Goal: Navigation & Orientation: Find specific page/section

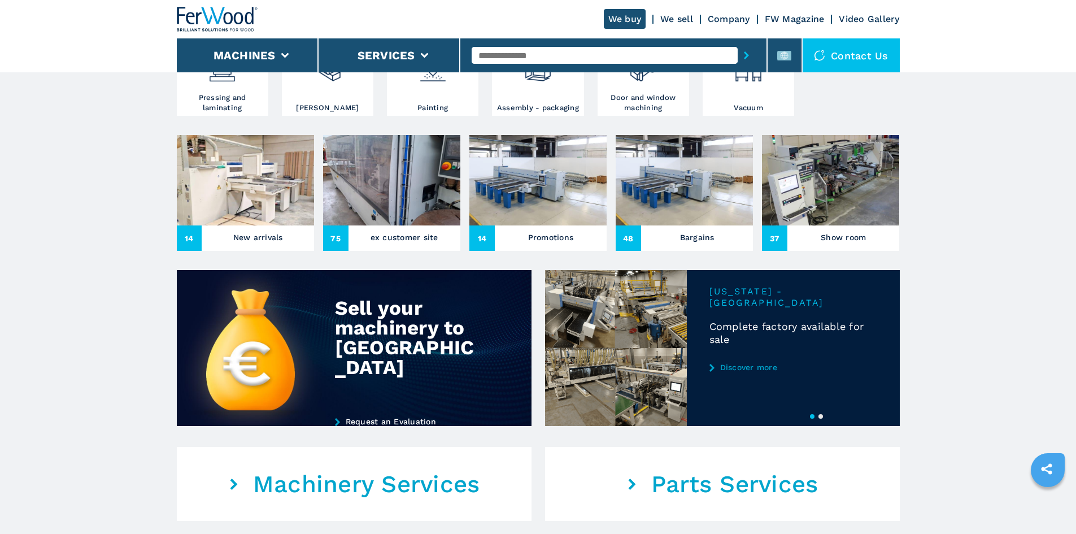
scroll to position [395, 0]
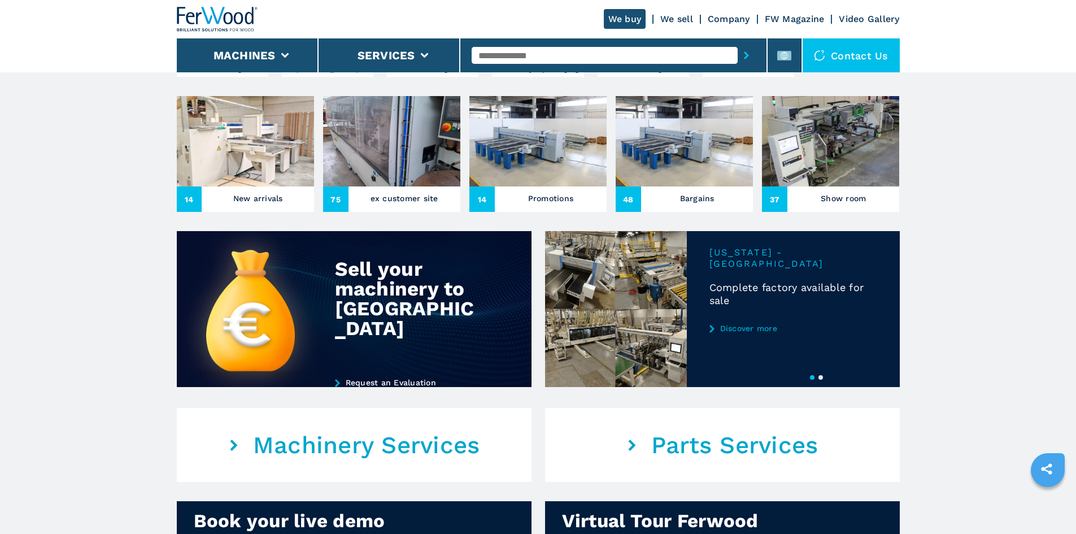
click at [820, 380] on button "2" at bounding box center [820, 377] width 5 height 5
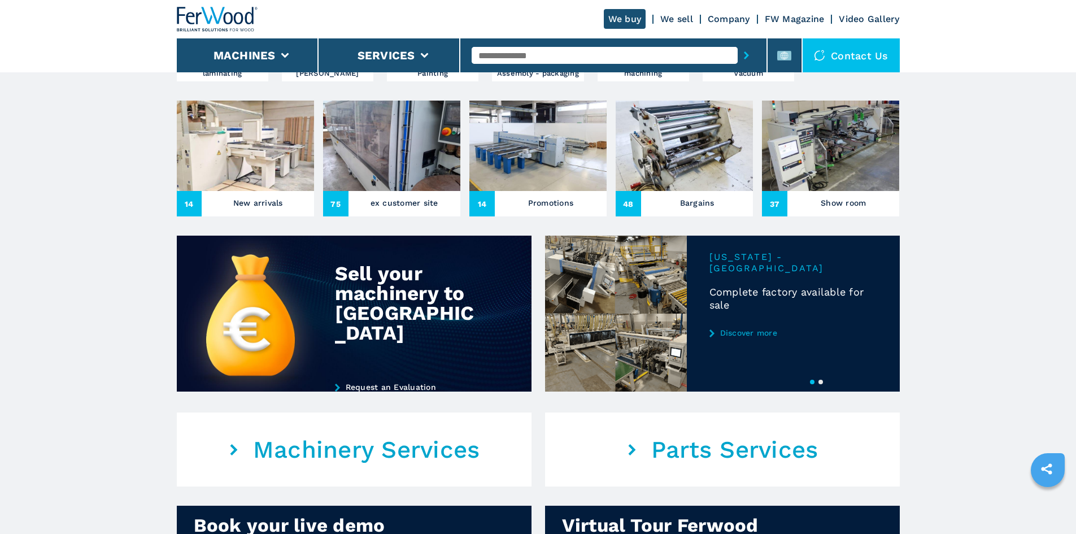
scroll to position [395, 0]
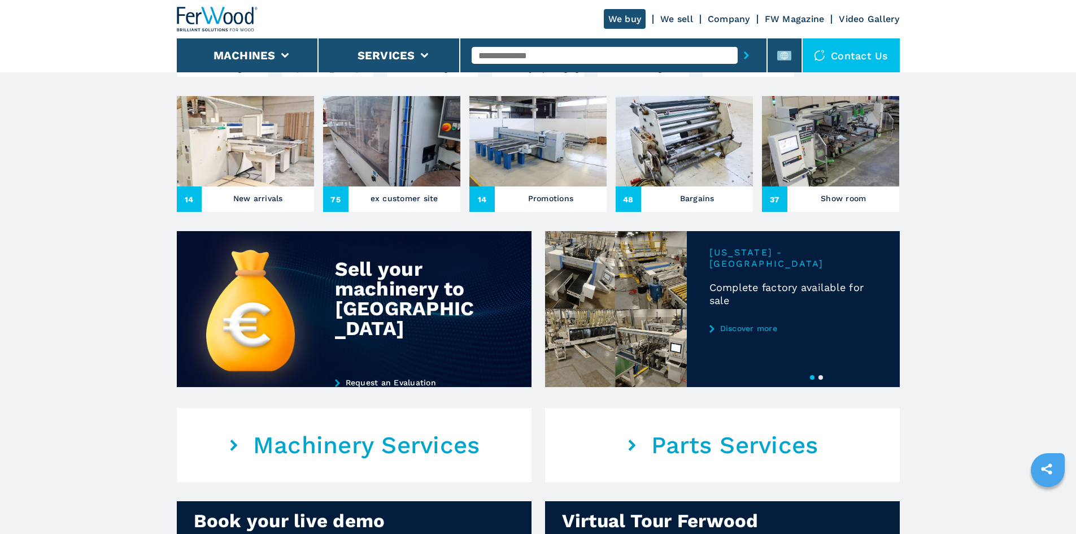
click at [820, 380] on button "2" at bounding box center [820, 377] width 5 height 5
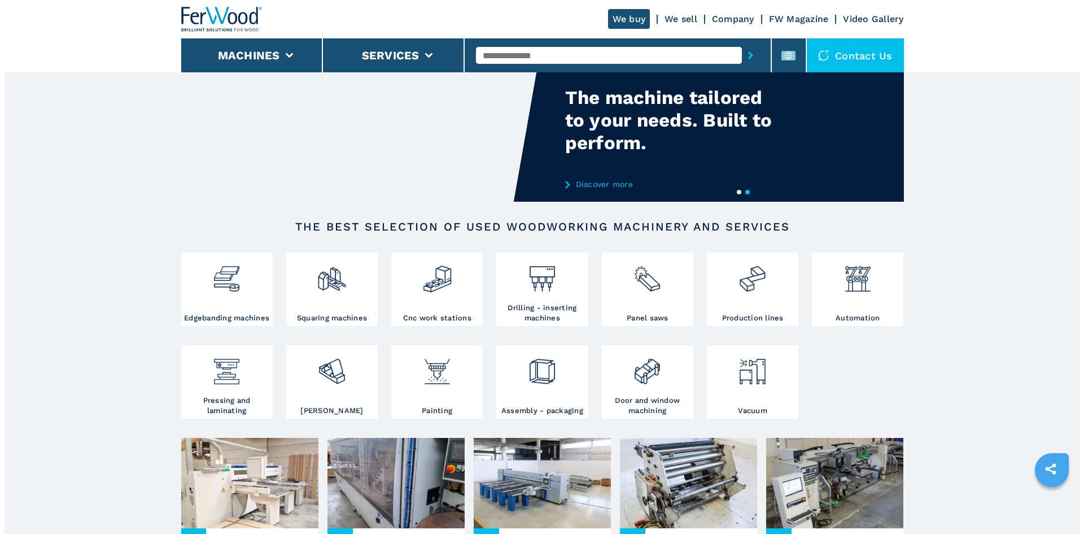
scroll to position [0, 0]
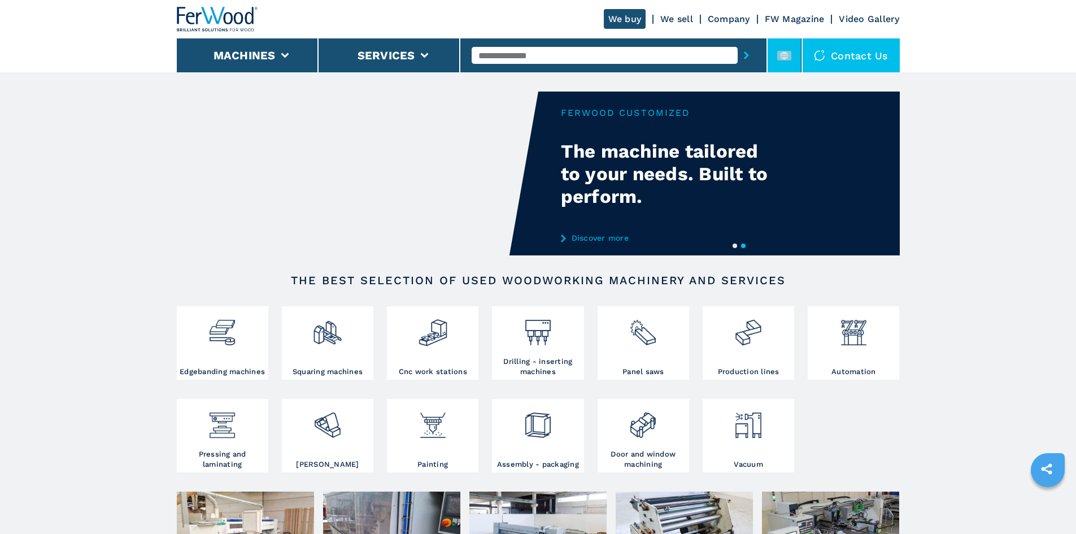
click at [785, 62] on icon at bounding box center [784, 56] width 14 height 14
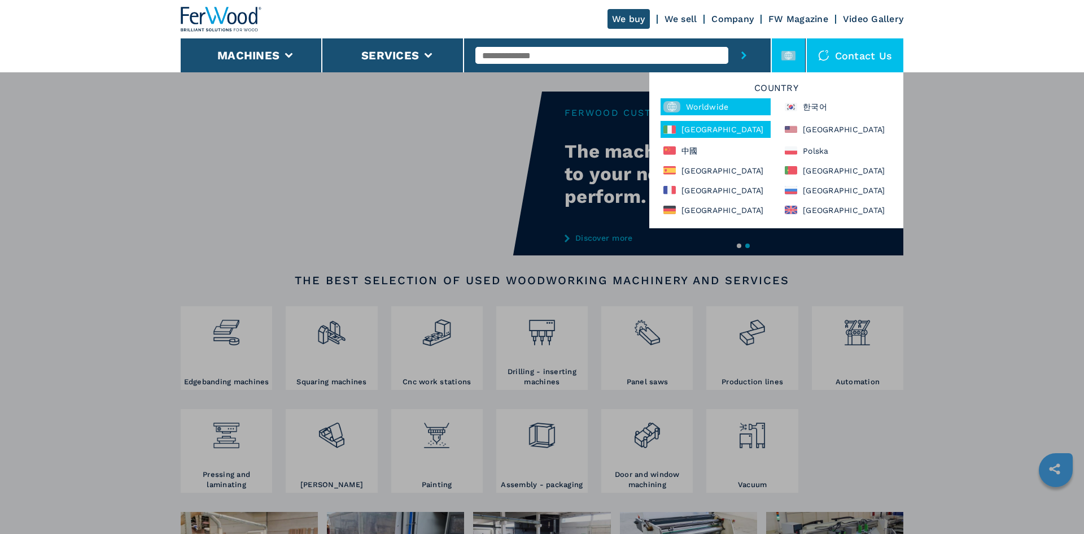
click at [705, 129] on div "[GEOGRAPHIC_DATA]" at bounding box center [716, 129] width 110 height 17
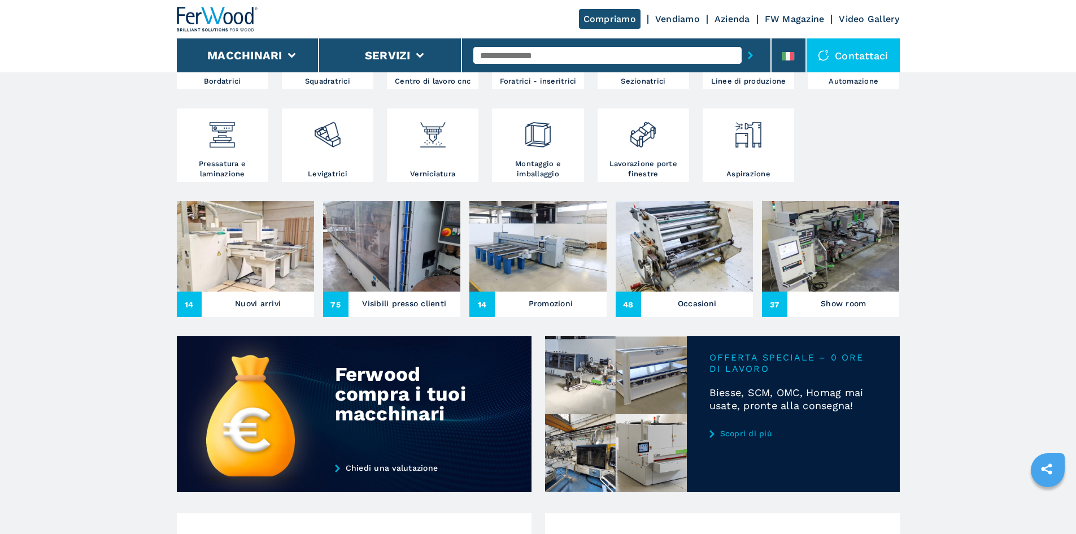
scroll to position [282, 0]
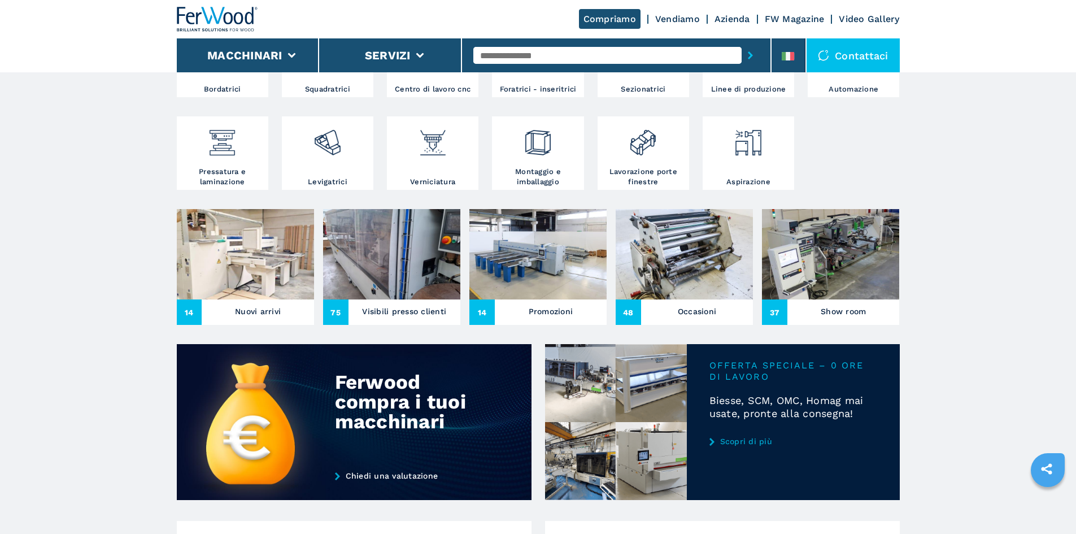
click at [780, 72] on div at bounding box center [748, 56] width 86 height 58
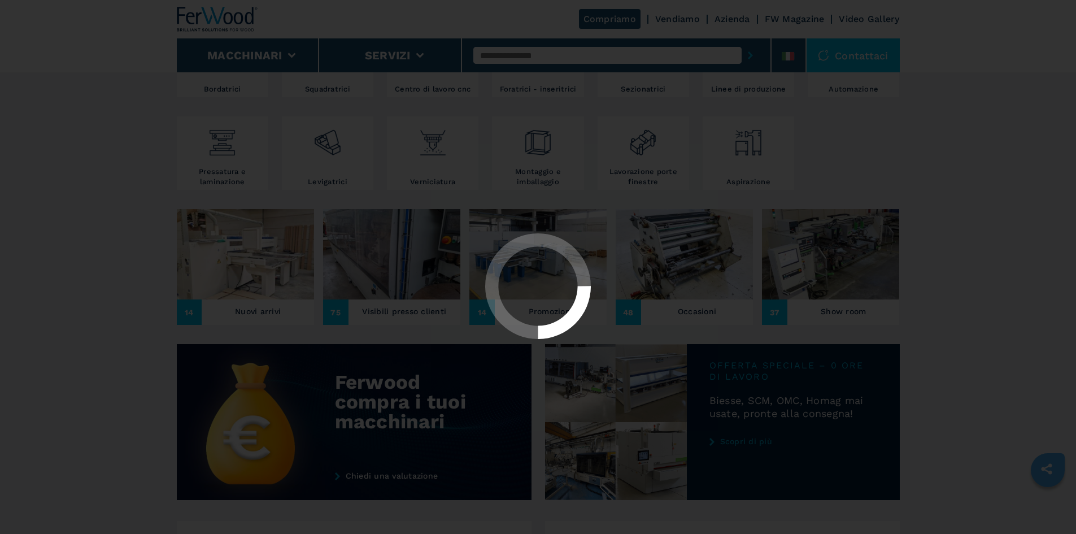
select select "**********"
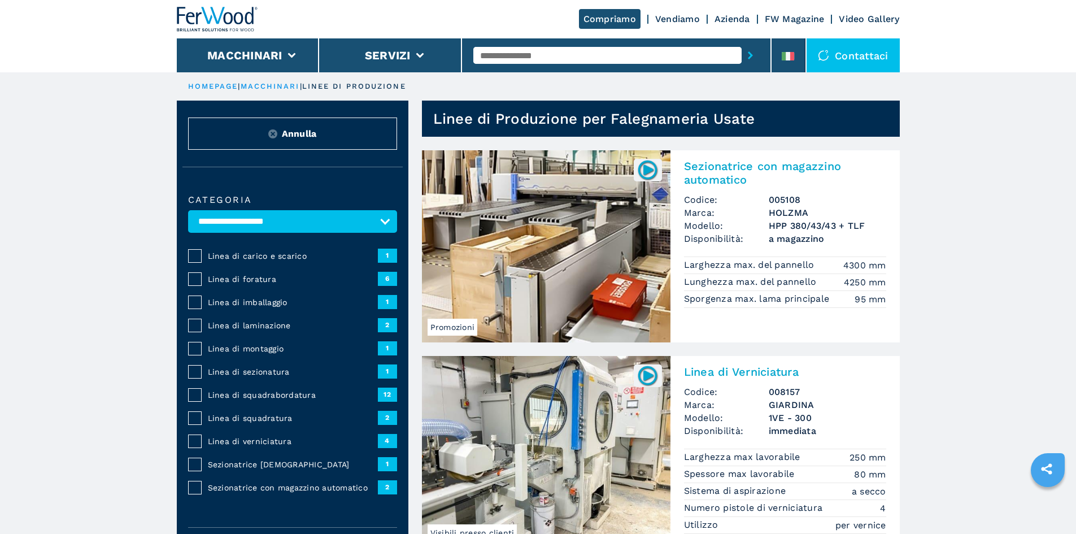
click at [206, 23] on img at bounding box center [217, 19] width 81 height 25
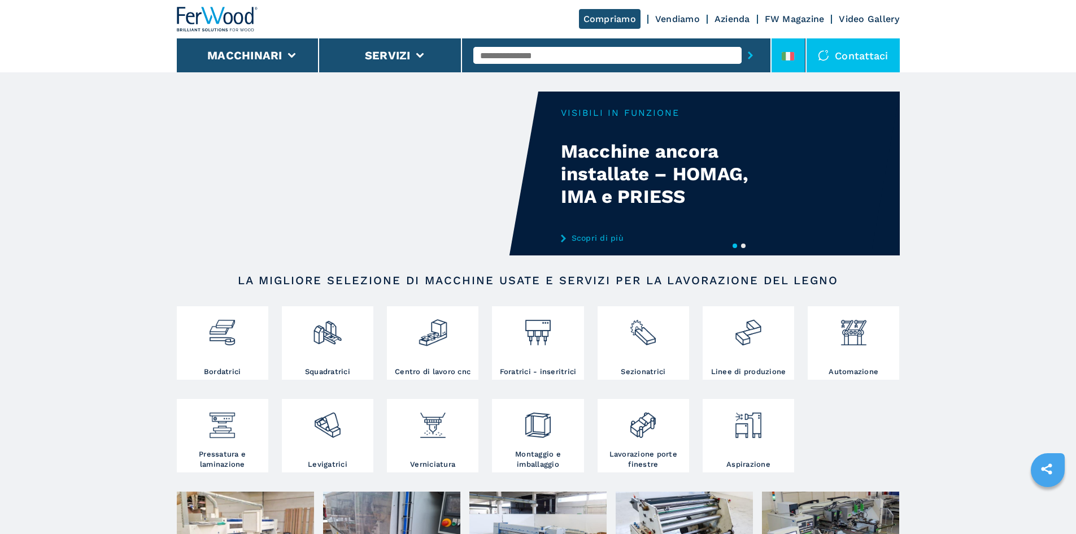
click at [799, 66] on li at bounding box center [789, 55] width 34 height 34
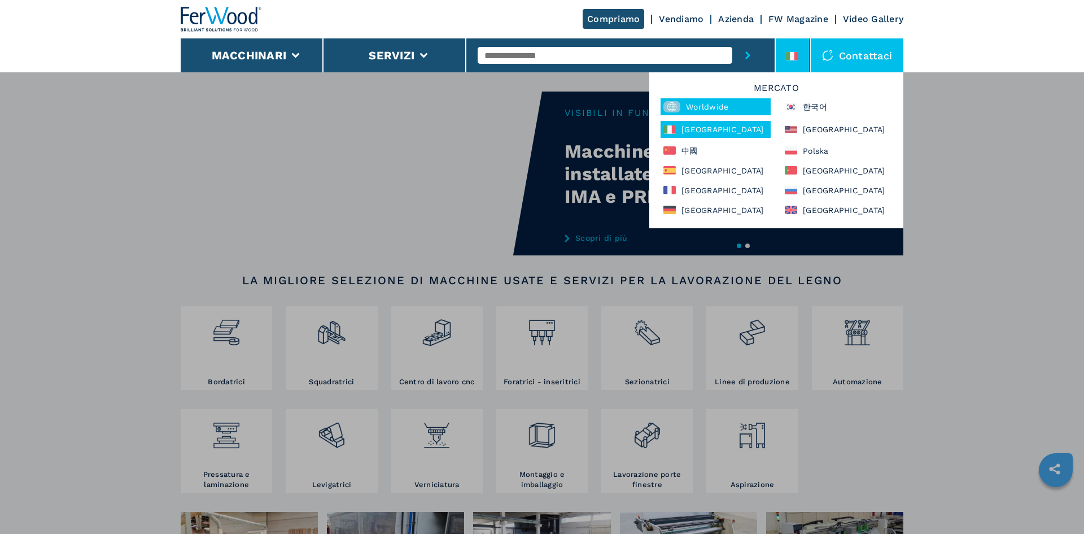
click at [744, 113] on div "Worldwide" at bounding box center [716, 106] width 110 height 17
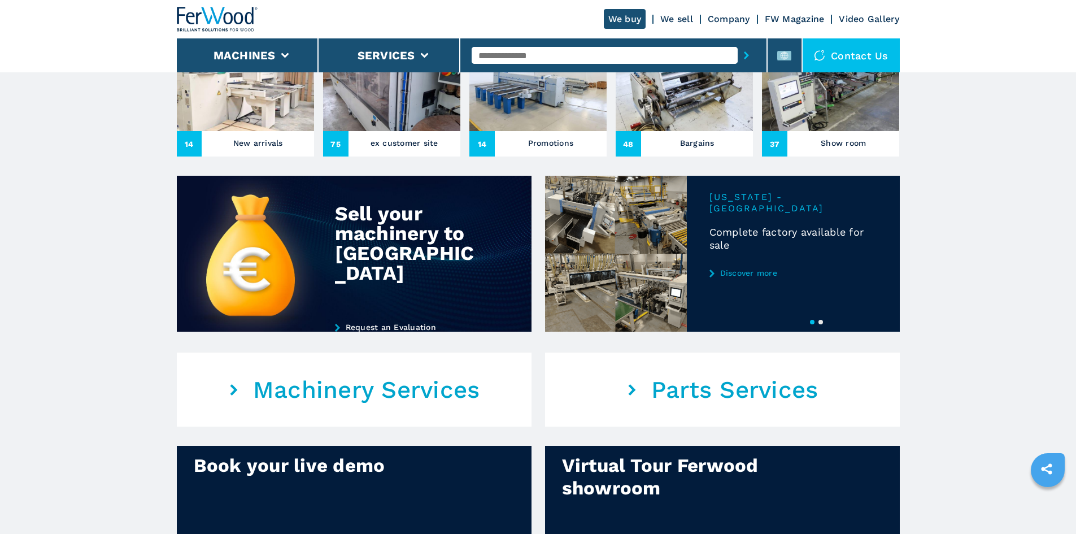
scroll to position [452, 0]
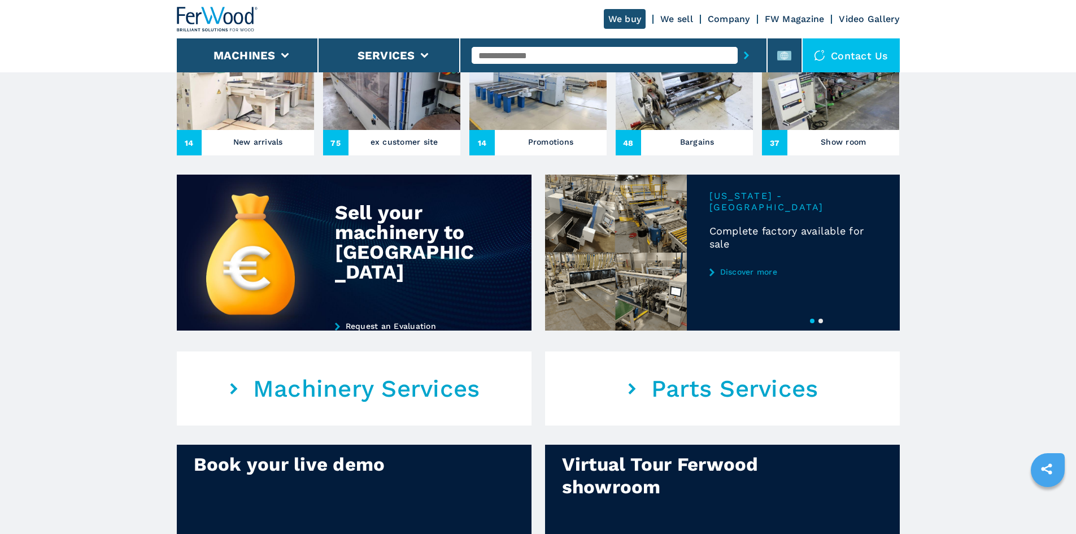
click at [819, 323] on button "2" at bounding box center [820, 321] width 5 height 5
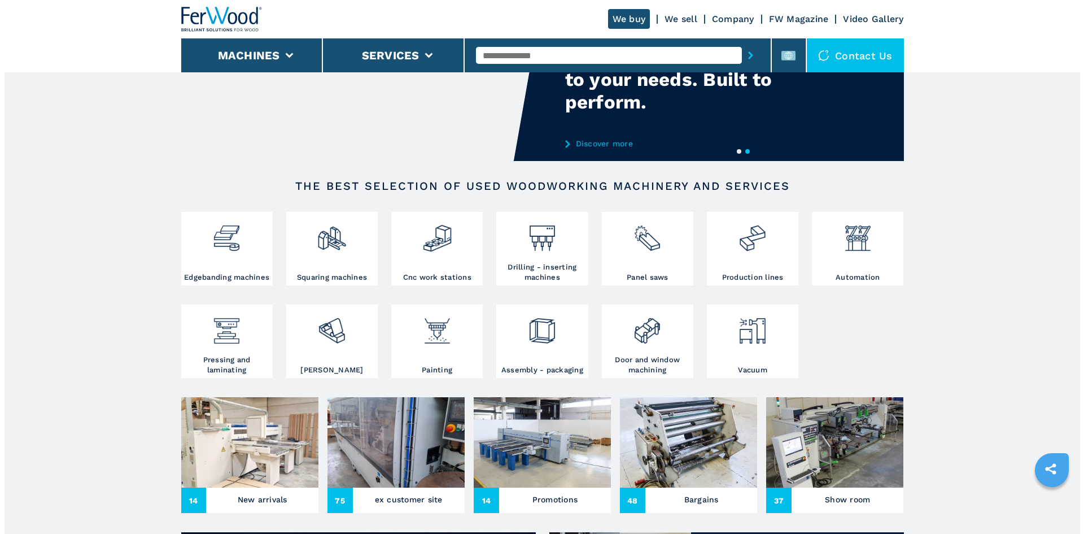
scroll to position [0, 0]
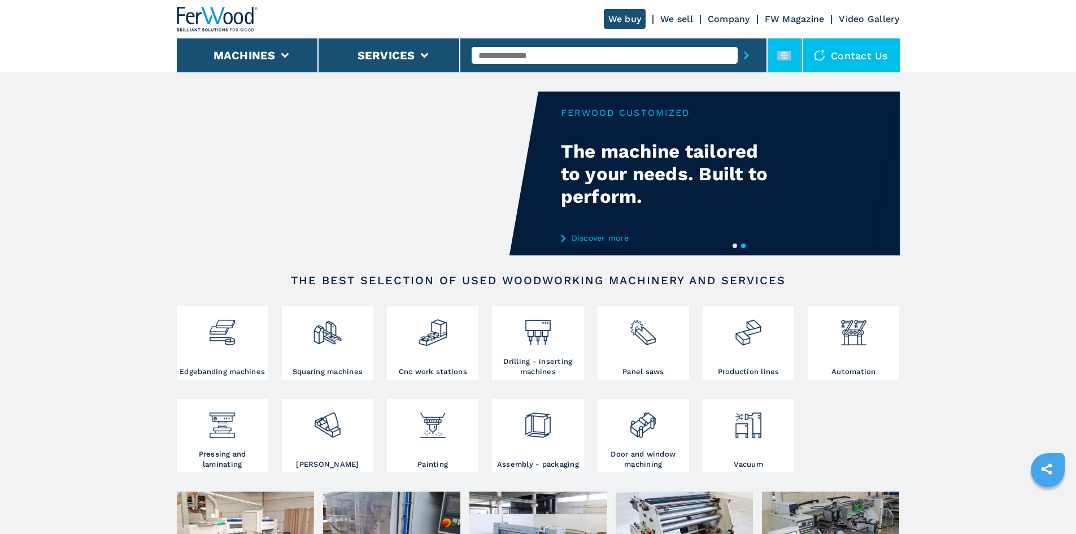
click at [787, 58] on rect at bounding box center [784, 56] width 14 height 10
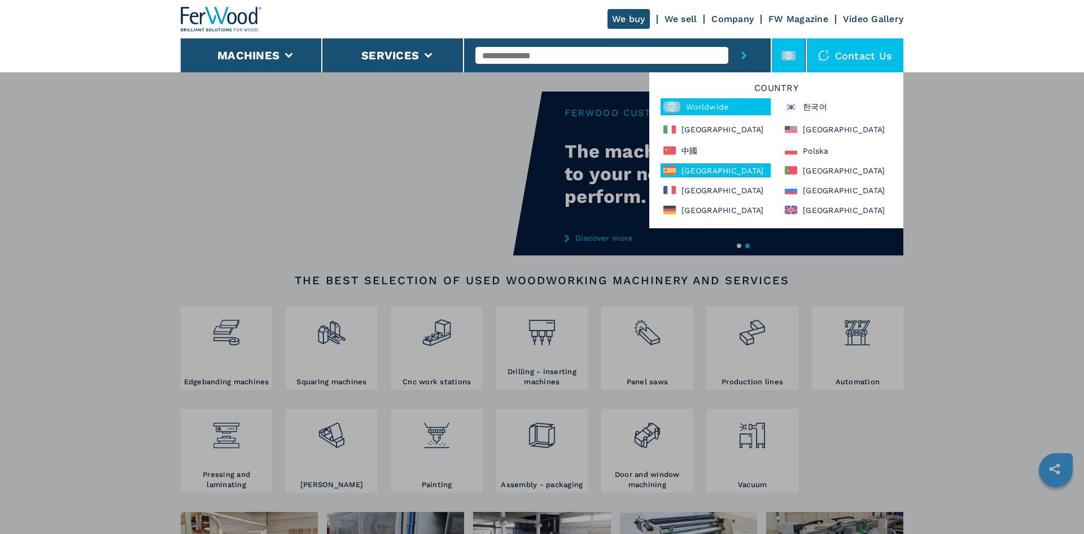
click at [708, 167] on div "[GEOGRAPHIC_DATA]" at bounding box center [716, 170] width 110 height 14
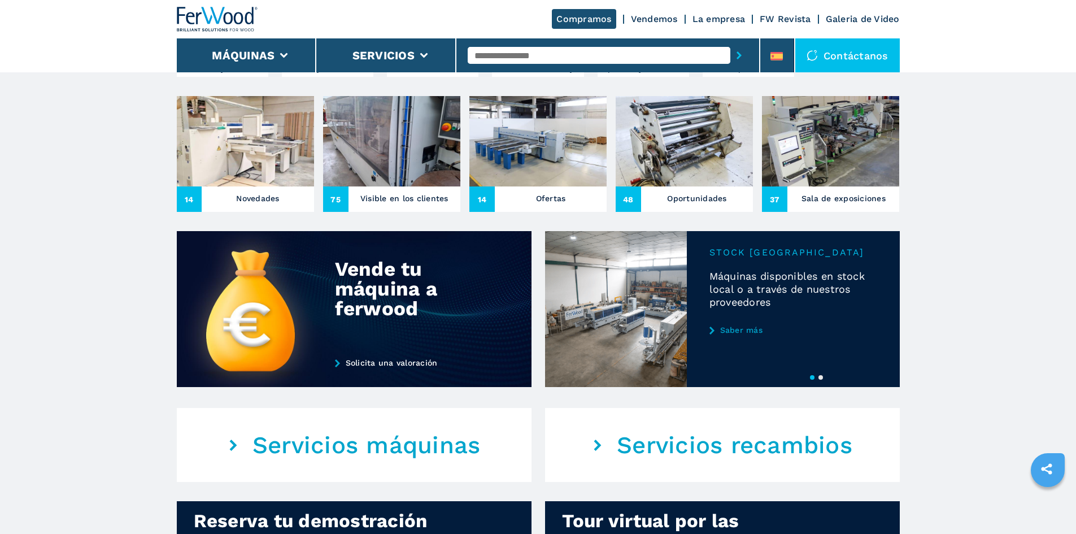
click at [819, 380] on button "2" at bounding box center [820, 377] width 5 height 5
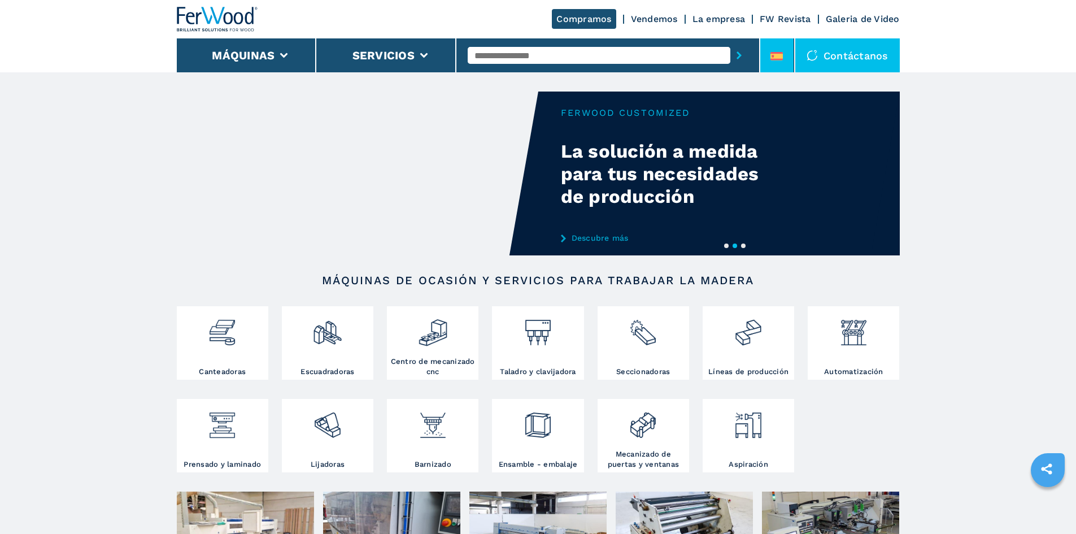
click at [766, 65] on li at bounding box center [777, 55] width 34 height 34
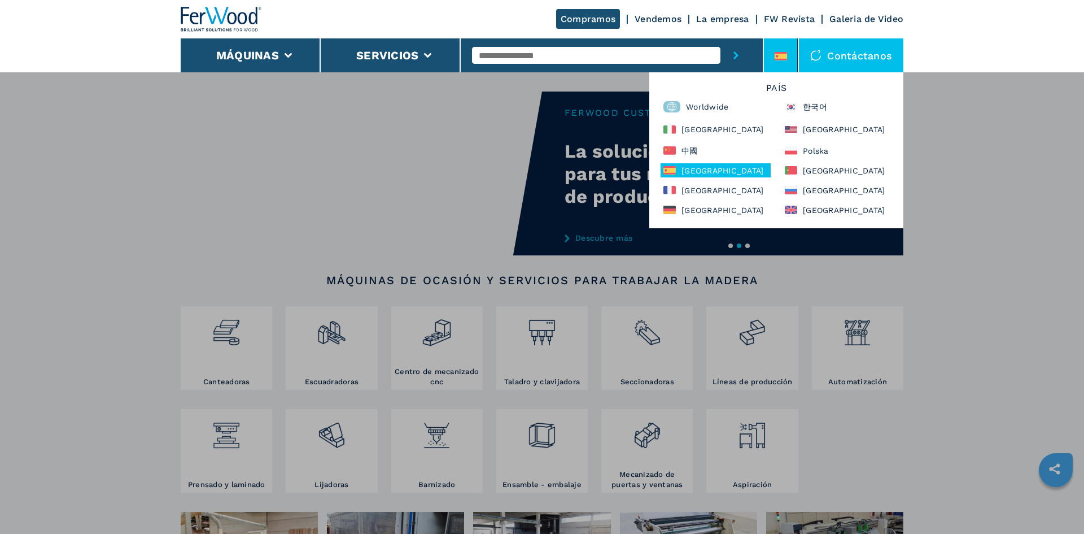
click at [726, 197] on div "PAÍS Worldwide 한국어 [GEOGRAPHIC_DATA] [GEOGRAPHIC_DATA] 中國 [GEOGRAPHIC_DATA] [GE…" at bounding box center [777, 150] width 254 height 156
click at [733, 189] on div "[GEOGRAPHIC_DATA]" at bounding box center [716, 190] width 110 height 14
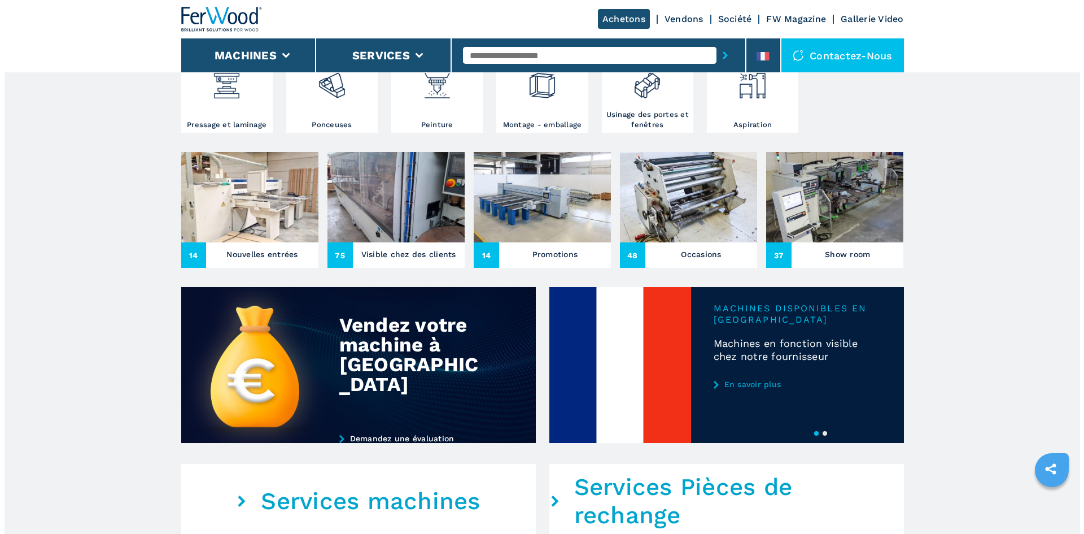
scroll to position [508, 0]
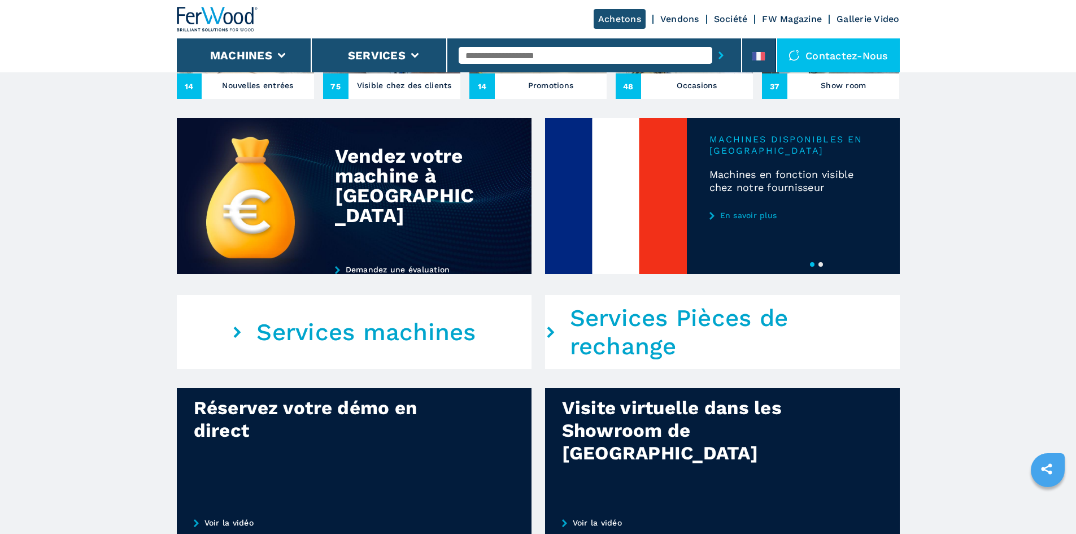
click at [818, 267] on button "2" at bounding box center [820, 264] width 5 height 5
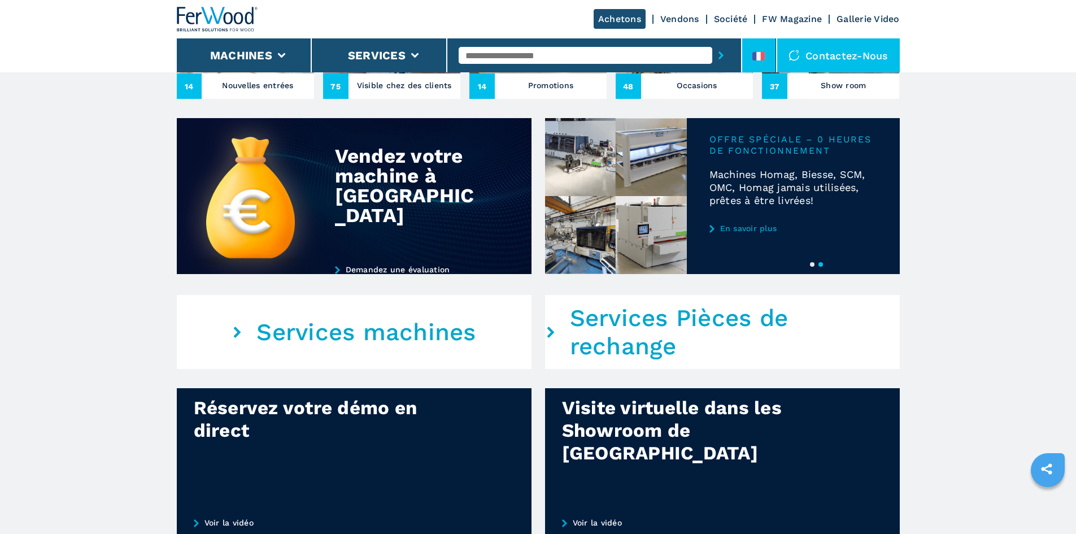
click at [754, 63] on div at bounding box center [758, 58] width 12 height 13
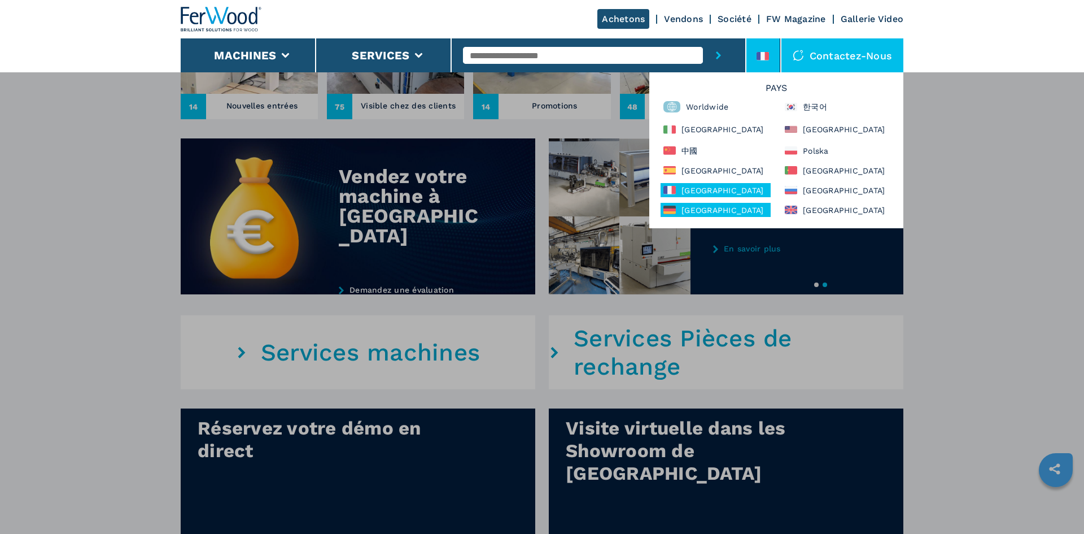
click at [711, 214] on div "Deutschland" at bounding box center [716, 210] width 110 height 14
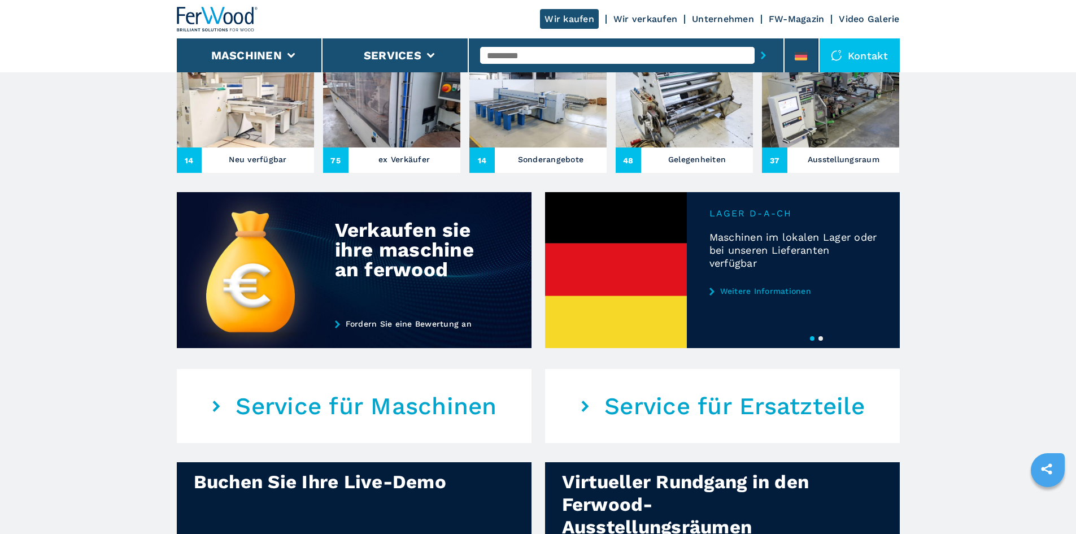
scroll to position [452, 0]
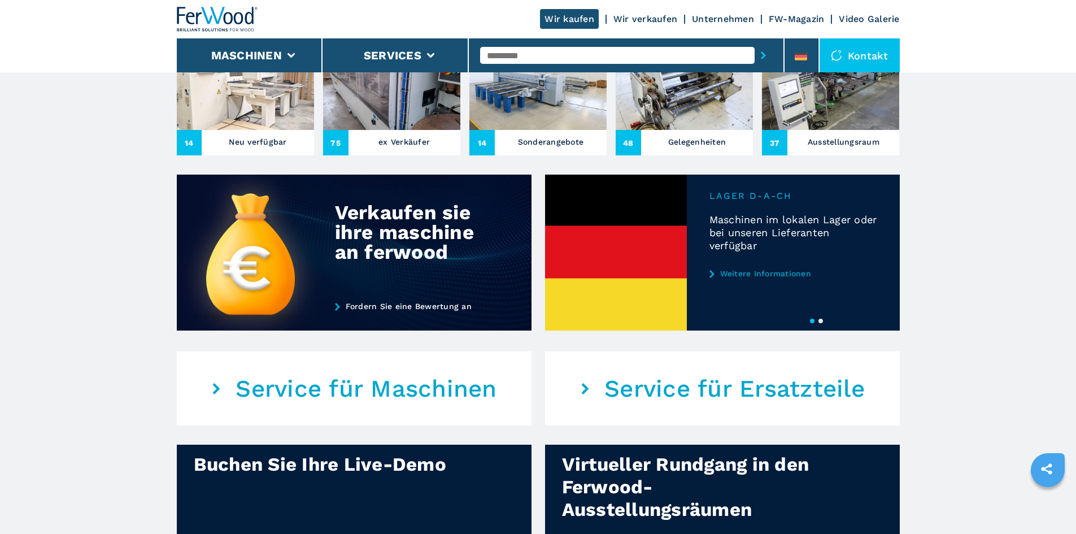
click at [823, 323] on button "2" at bounding box center [820, 321] width 5 height 5
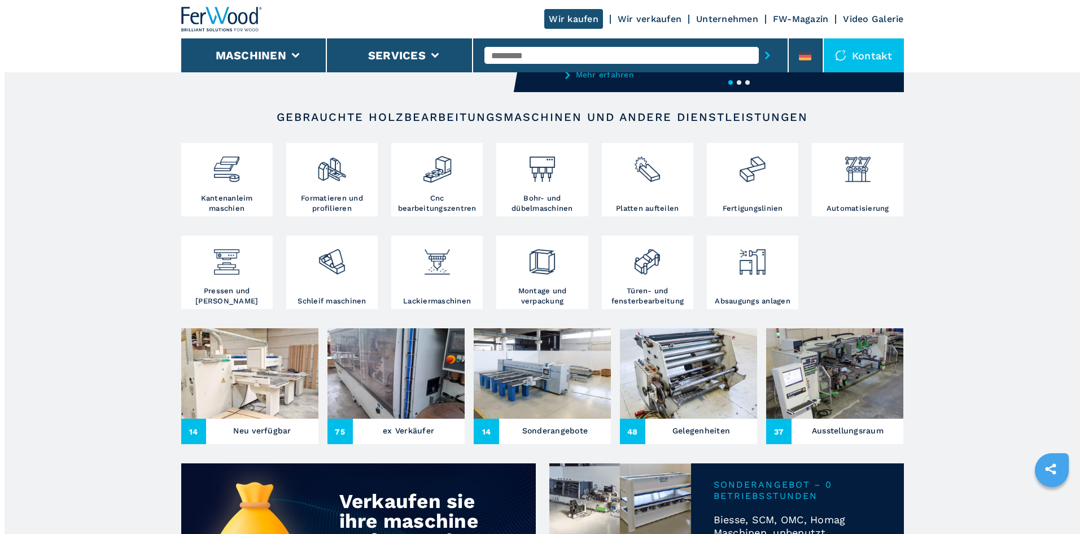
scroll to position [0, 0]
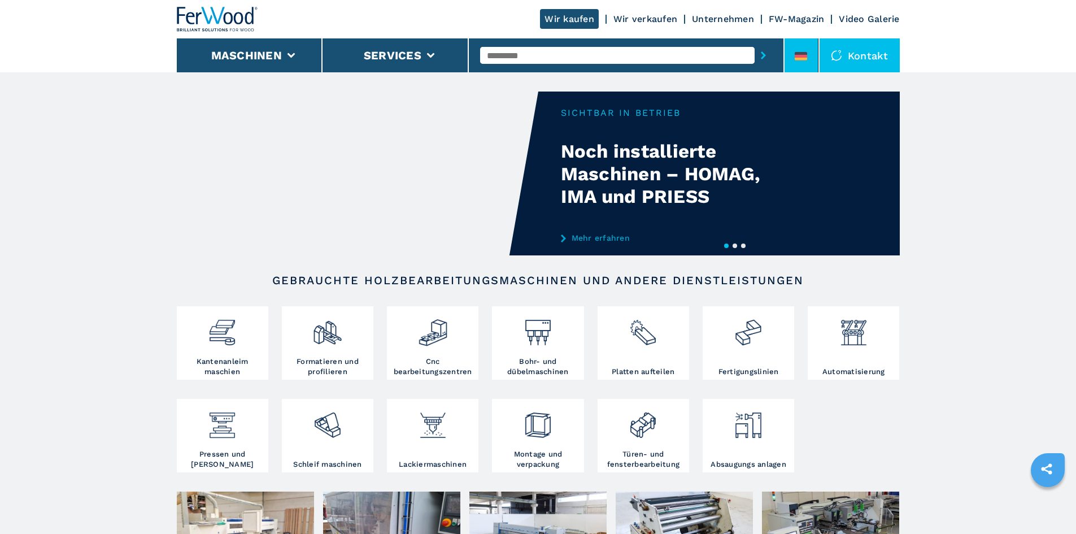
click at [811, 58] on li at bounding box center [802, 55] width 34 height 34
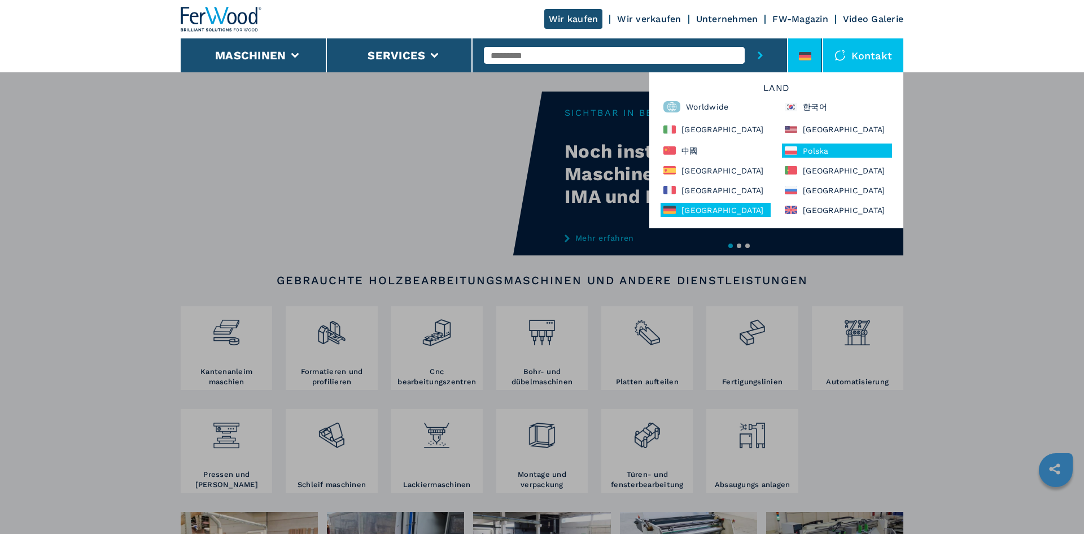
click at [830, 145] on div "Polska" at bounding box center [837, 150] width 110 height 14
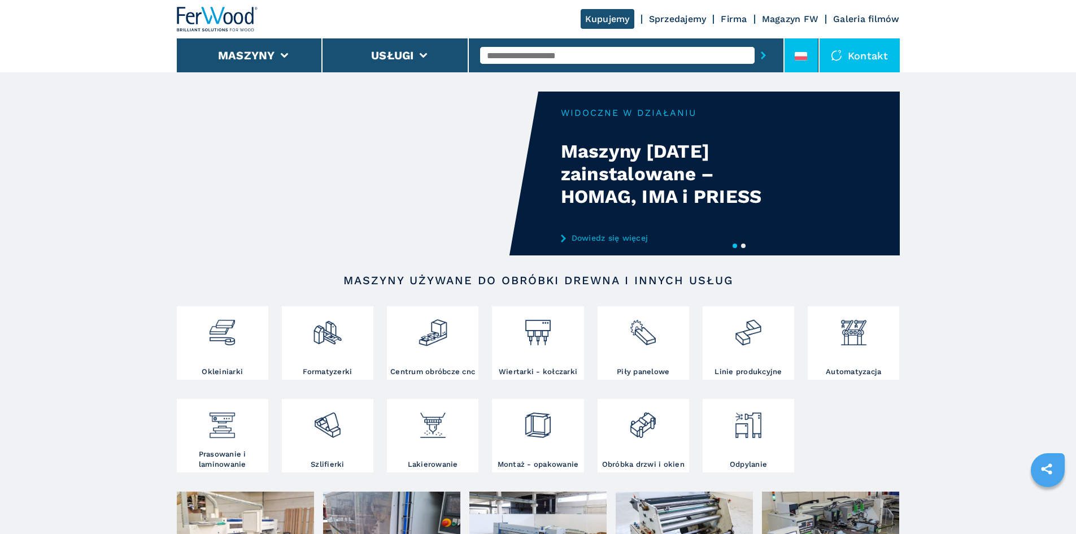
click at [796, 62] on div at bounding box center [801, 58] width 12 height 13
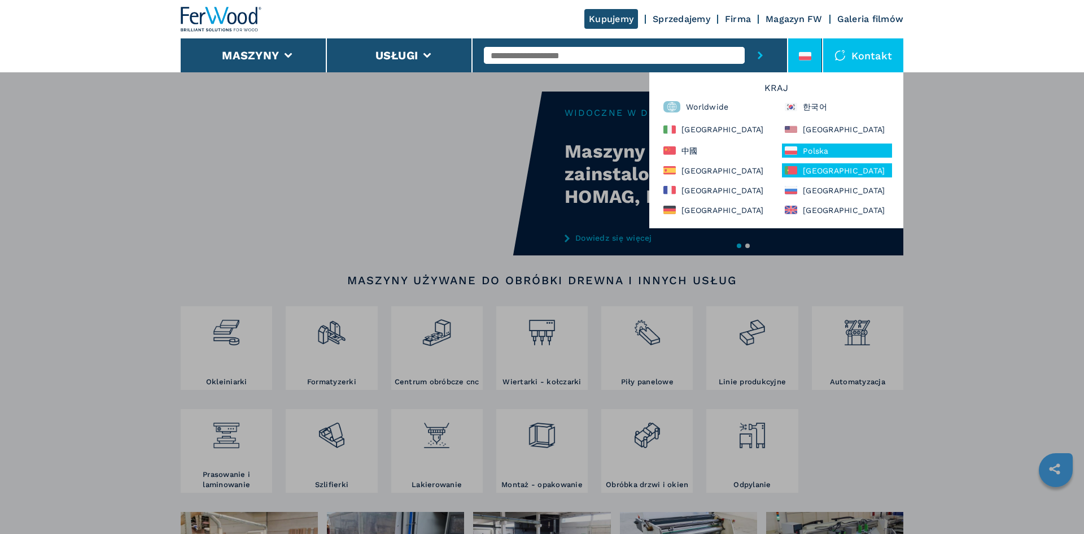
click at [814, 167] on div "[GEOGRAPHIC_DATA]" at bounding box center [837, 170] width 110 height 14
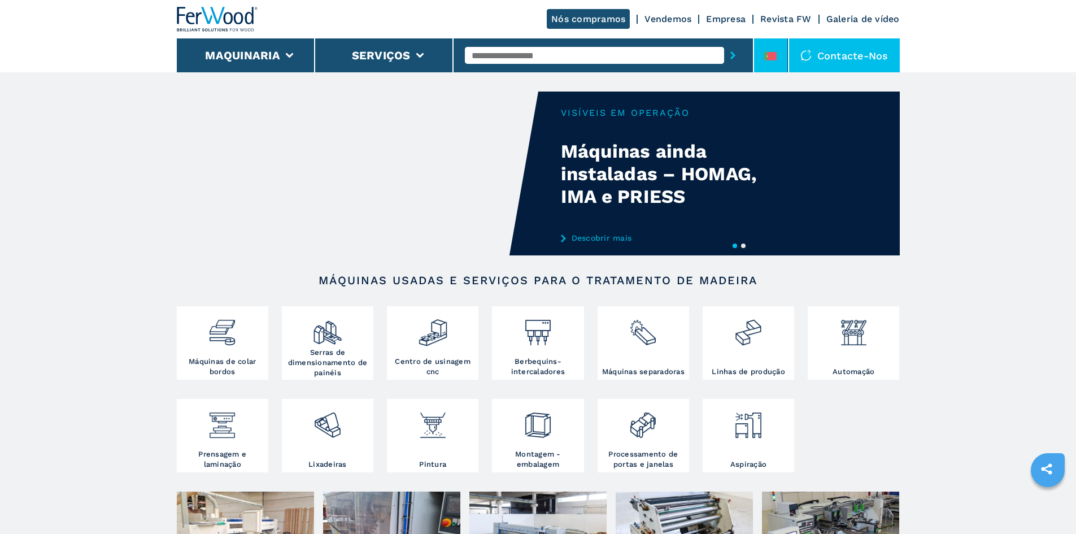
click at [773, 68] on li at bounding box center [771, 55] width 34 height 34
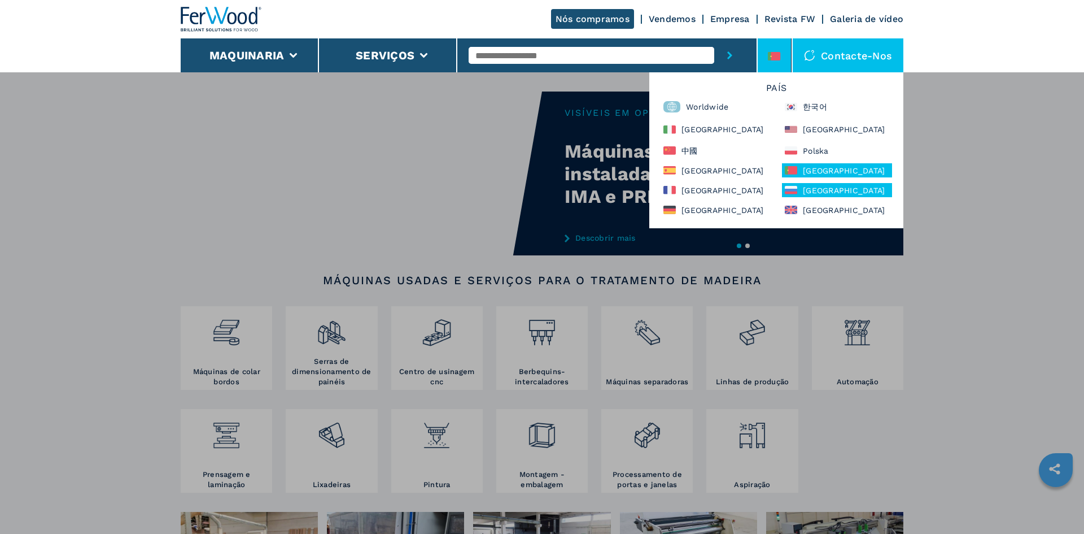
click at [815, 194] on div "[GEOGRAPHIC_DATA]" at bounding box center [837, 190] width 110 height 14
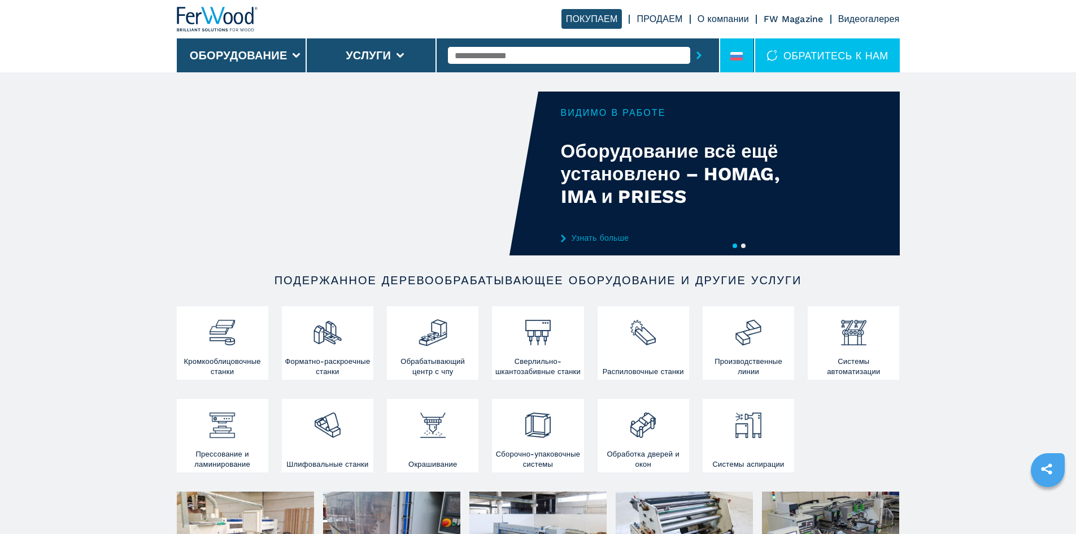
click at [738, 50] on li at bounding box center [737, 55] width 34 height 34
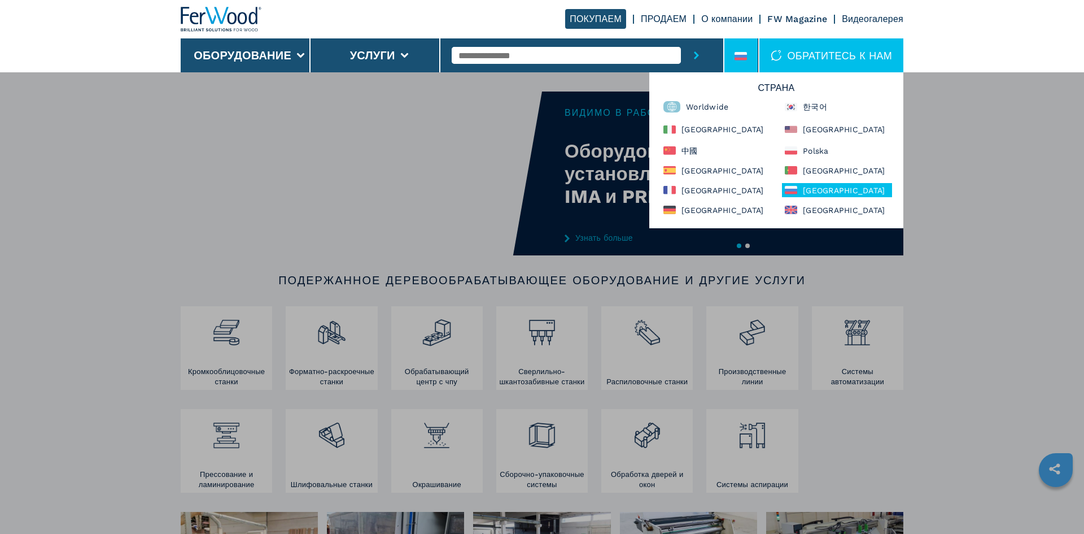
click at [1020, 219] on div "Оборудование Кромкооблицовочные станки Форматно-раскроечные станки Обрабатывающ…" at bounding box center [542, 339] width 1084 height 534
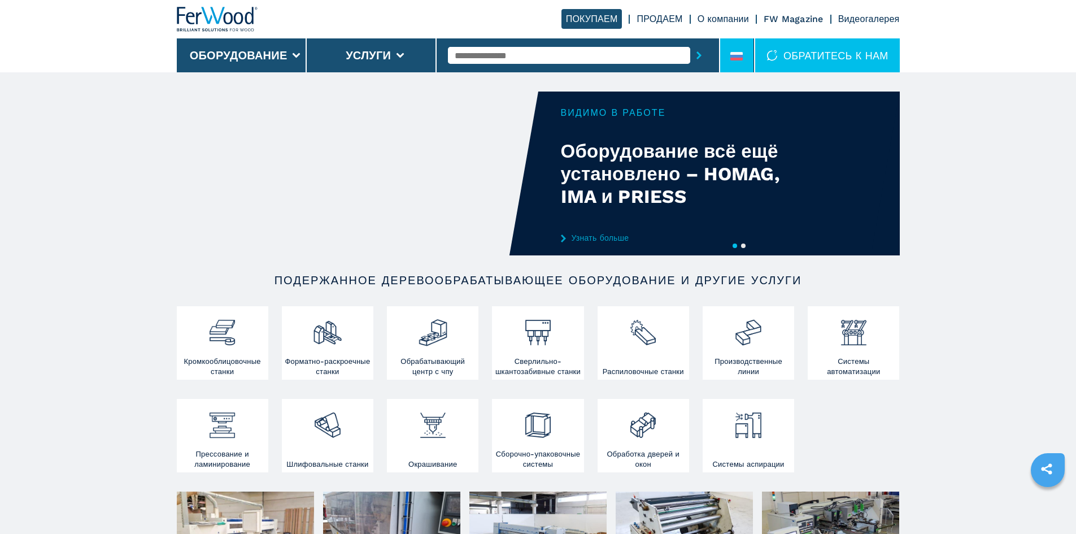
click at [737, 55] on icon at bounding box center [736, 56] width 12 height 8
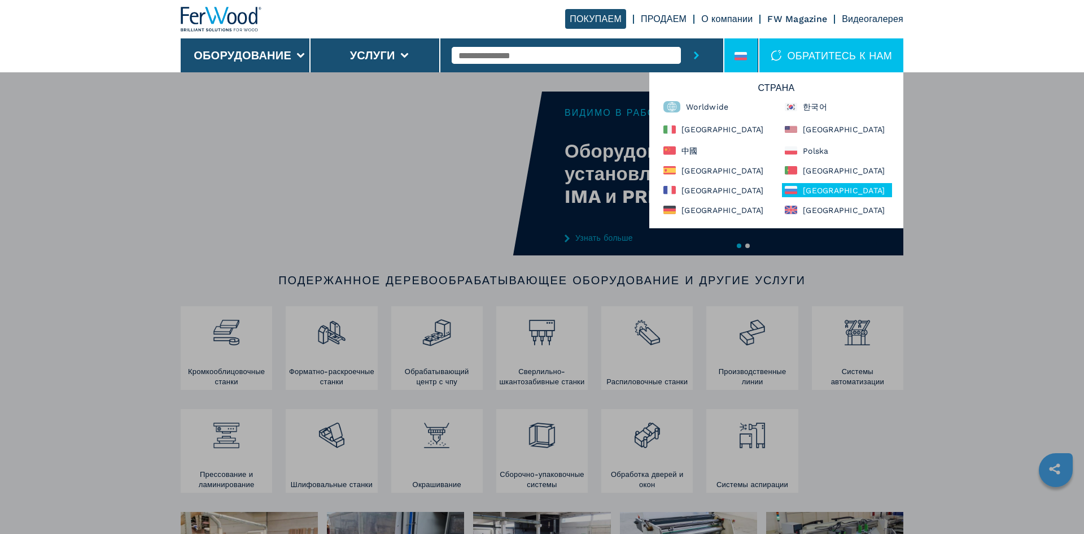
click at [978, 180] on div "Оборудование Кромкооблицовочные станки Форматно-раскроечные станки Обрабатывающ…" at bounding box center [542, 339] width 1084 height 534
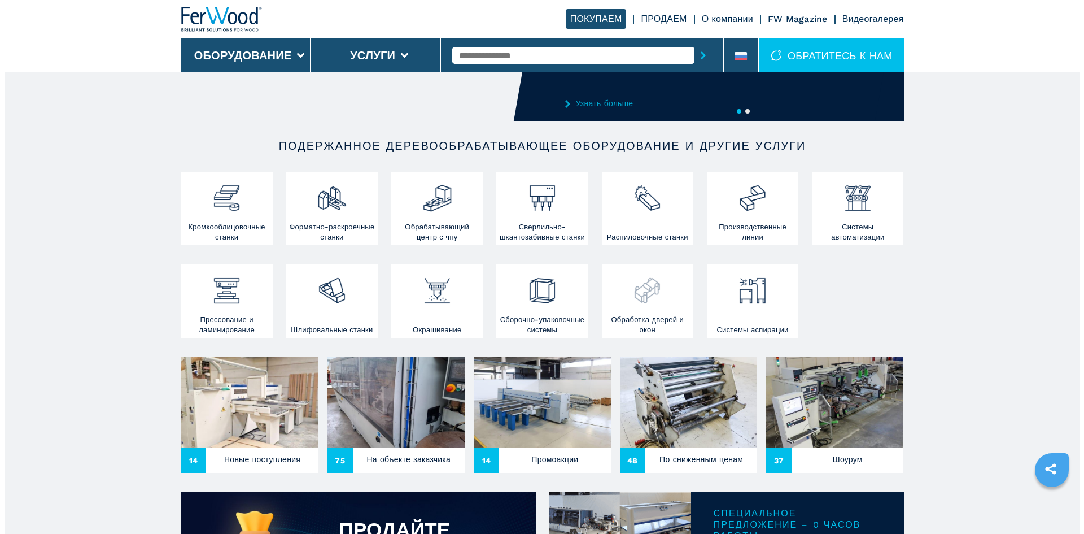
scroll to position [113, 0]
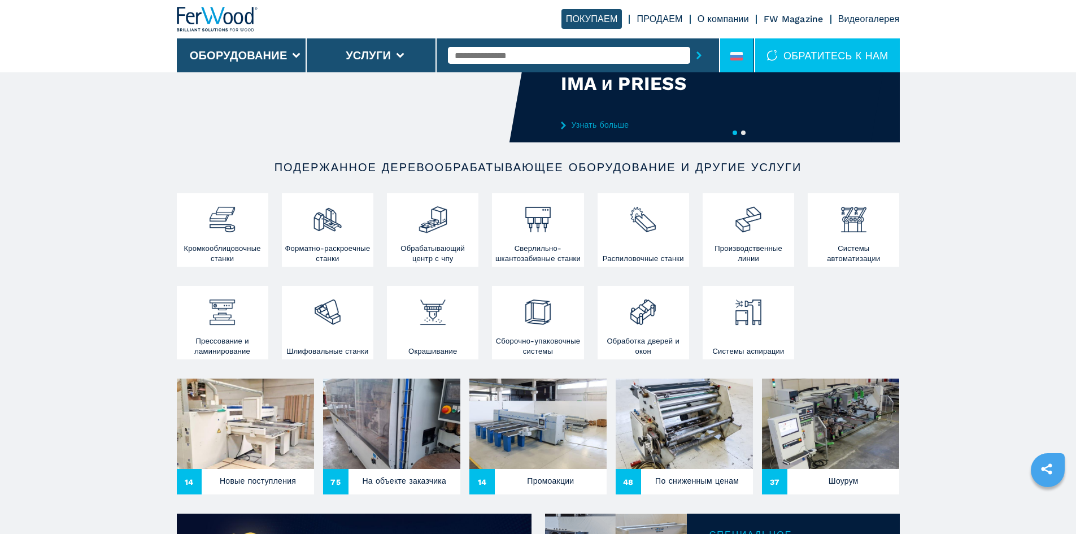
click at [731, 56] on icon at bounding box center [736, 56] width 12 height 8
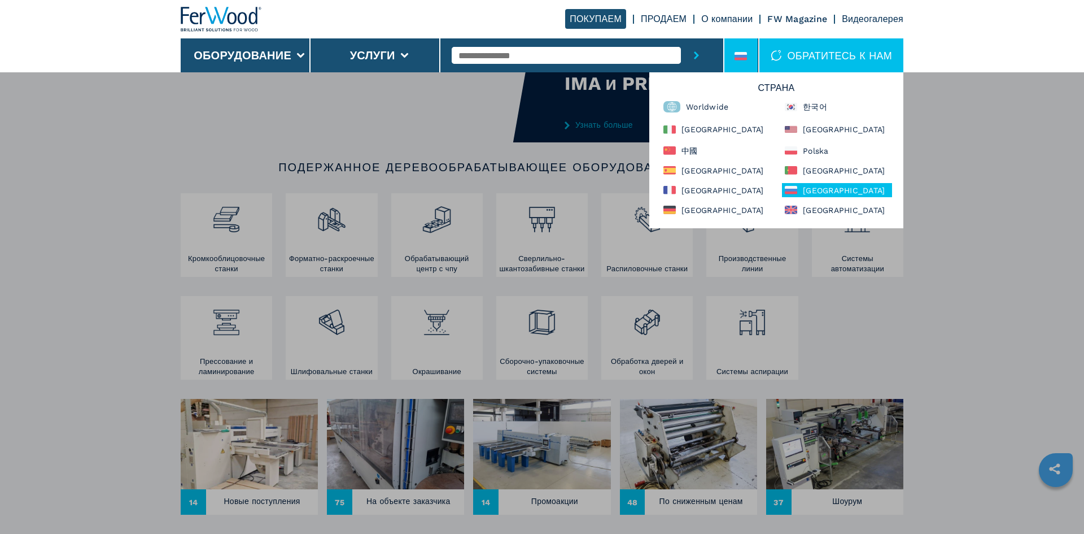
click at [736, 140] on div "Страна Worldwide 한국어 Italia North America 中國 Polska España Portugal France Росс…" at bounding box center [777, 150] width 254 height 156
click at [736, 148] on div "中國" at bounding box center [716, 150] width 110 height 14
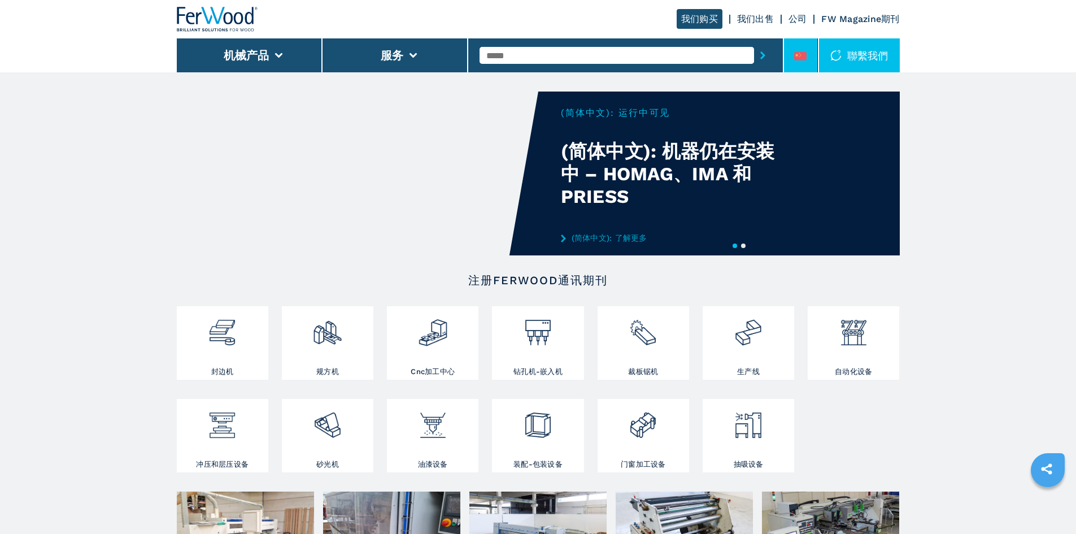
click at [800, 55] on icon at bounding box center [800, 56] width 12 height 8
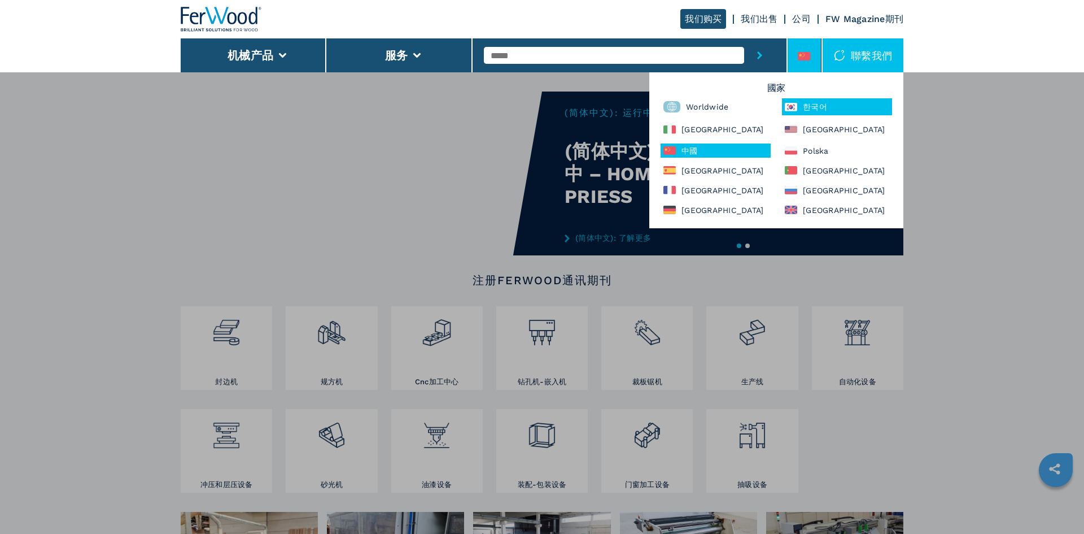
click at [816, 103] on div "한국어" at bounding box center [837, 106] width 110 height 17
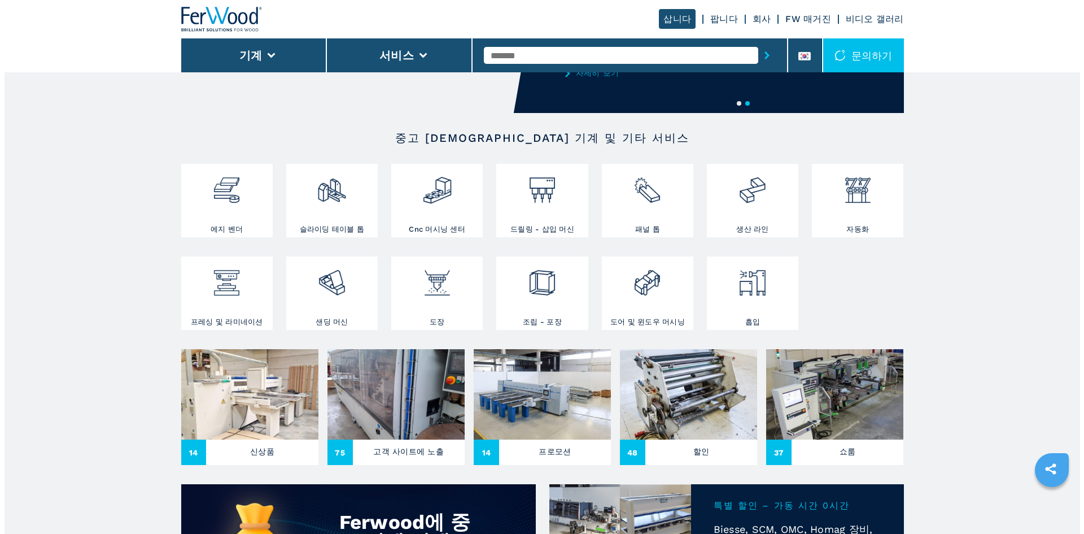
scroll to position [7, 0]
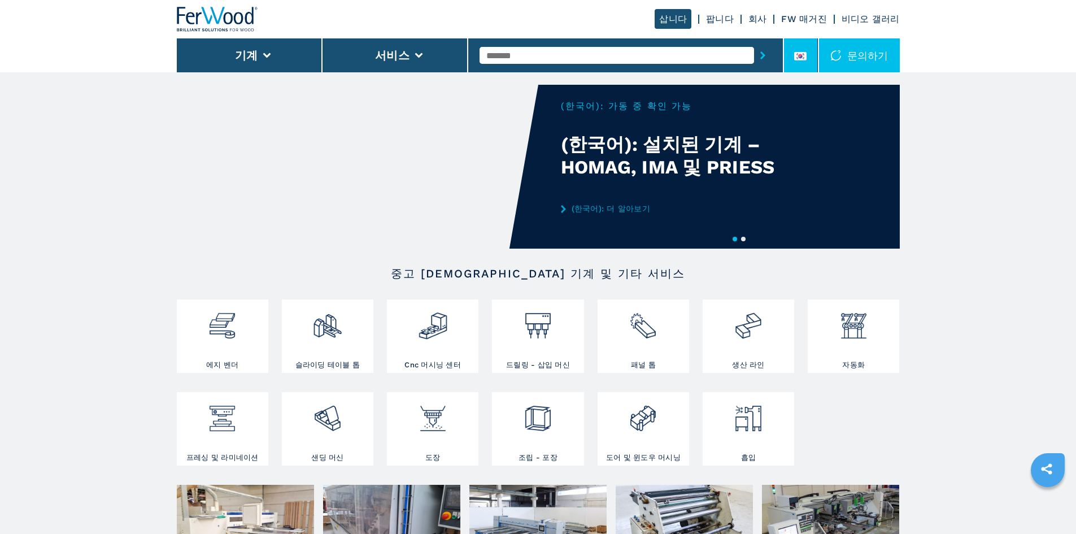
click at [811, 49] on li at bounding box center [801, 55] width 34 height 34
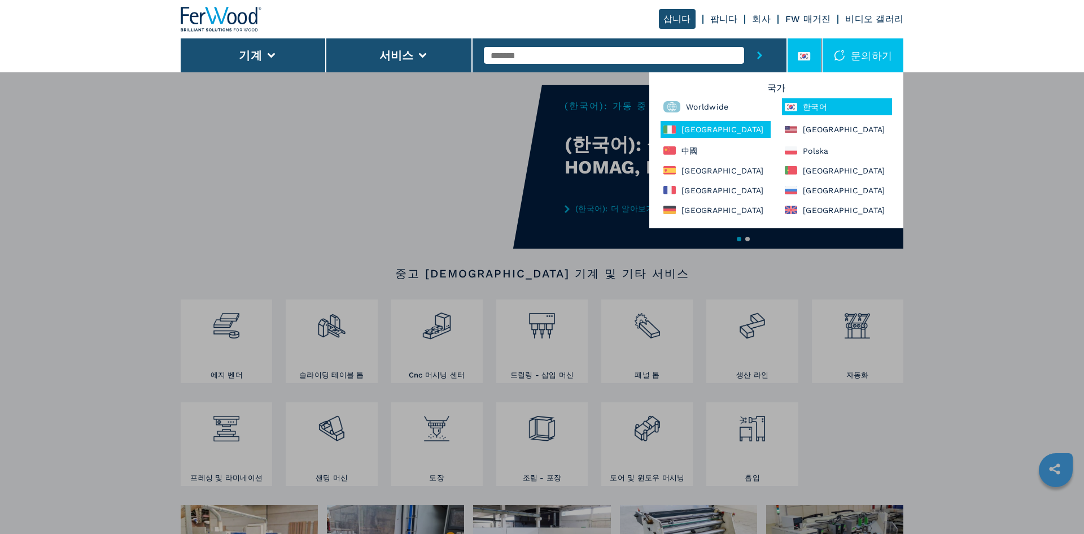
click at [679, 134] on div "[GEOGRAPHIC_DATA]" at bounding box center [716, 129] width 110 height 17
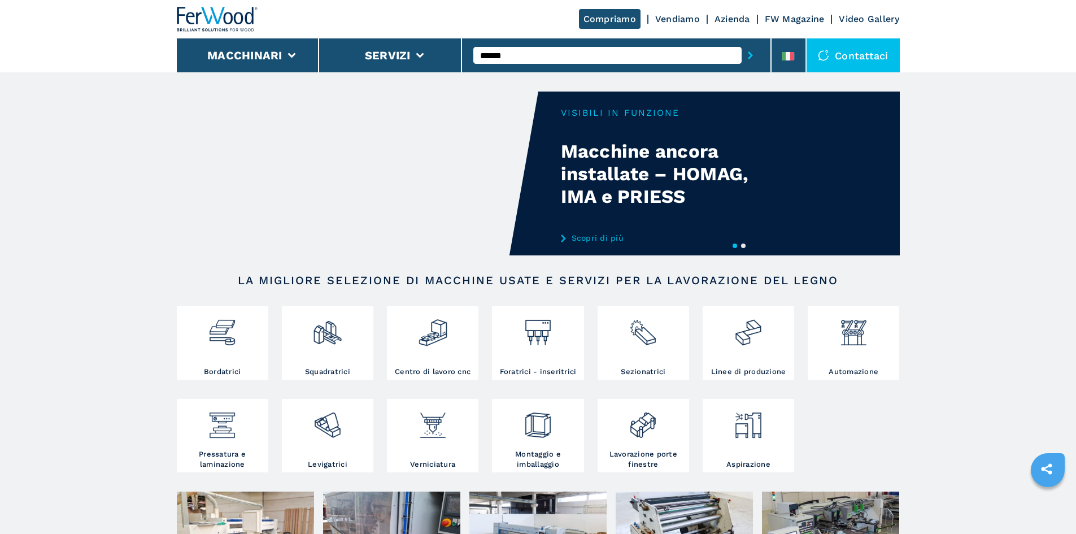
type input "******"
click at [742, 42] on button "submit-button" at bounding box center [751, 55] width 18 height 26
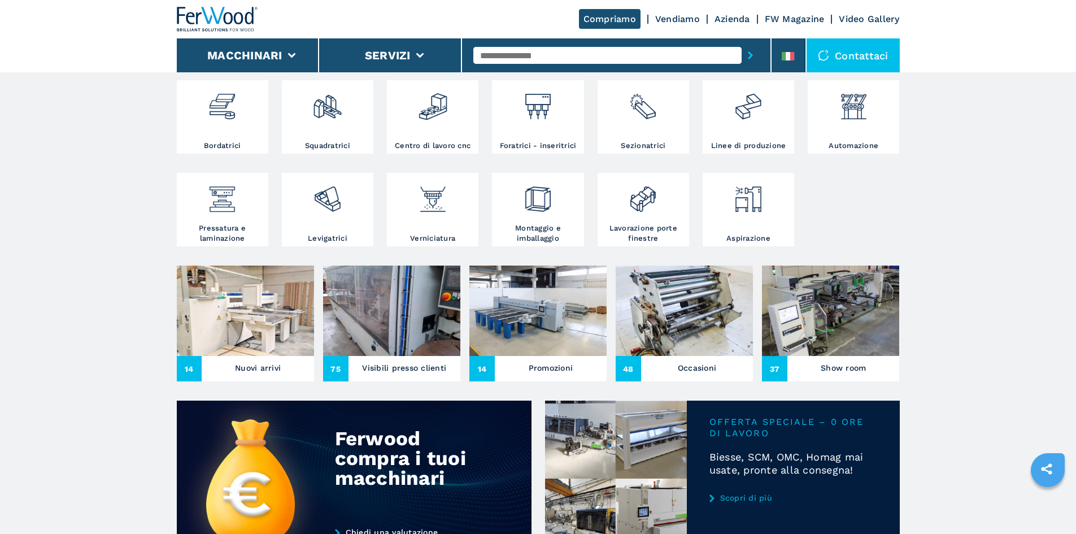
scroll to position [452, 0]
